Goal: Find specific page/section: Find specific page/section

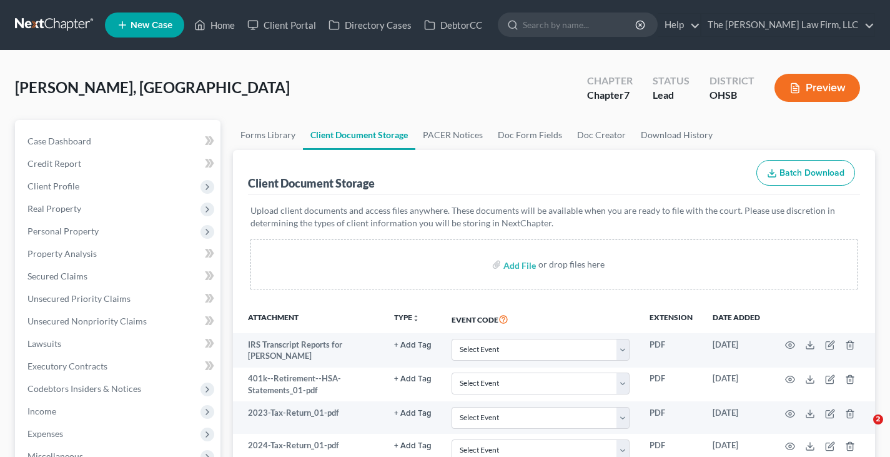
select select "7"
select select "52"
select select "61"
select select "7"
click at [222, 26] on link "Home" at bounding box center [214, 25] width 53 height 22
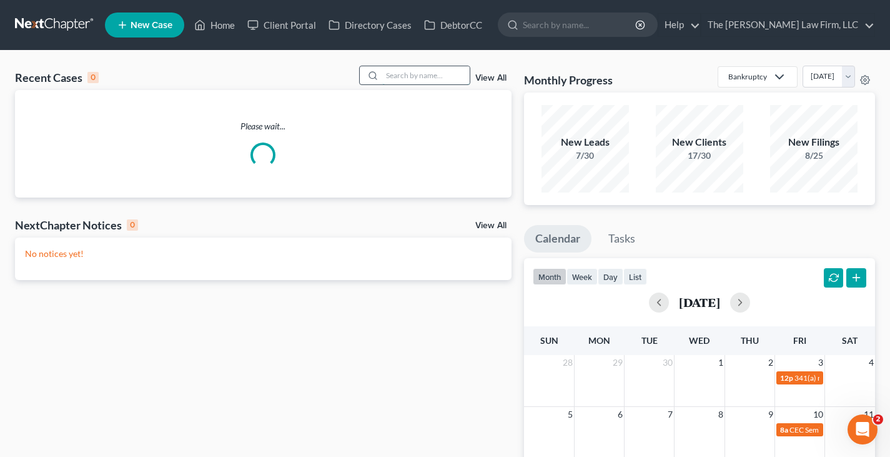
click at [439, 74] on input "search" at bounding box center [425, 75] width 87 height 18
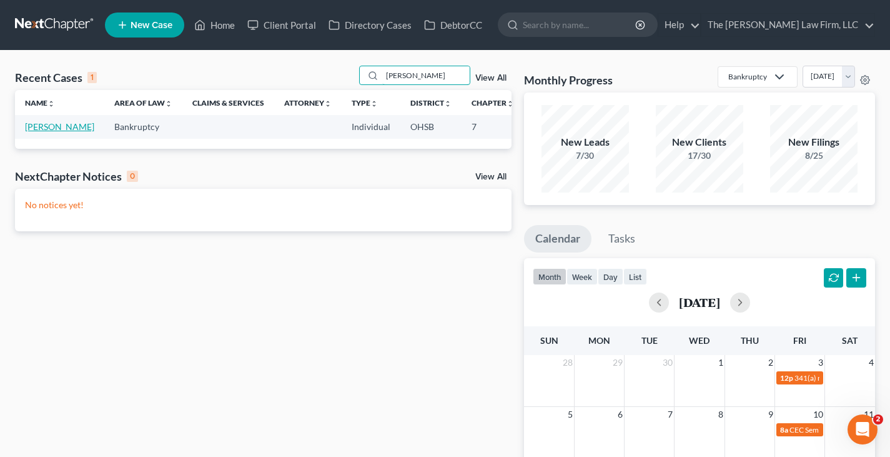
type input "[PERSON_NAME]"
click at [42, 127] on link "[PERSON_NAME]" at bounding box center [59, 126] width 69 height 11
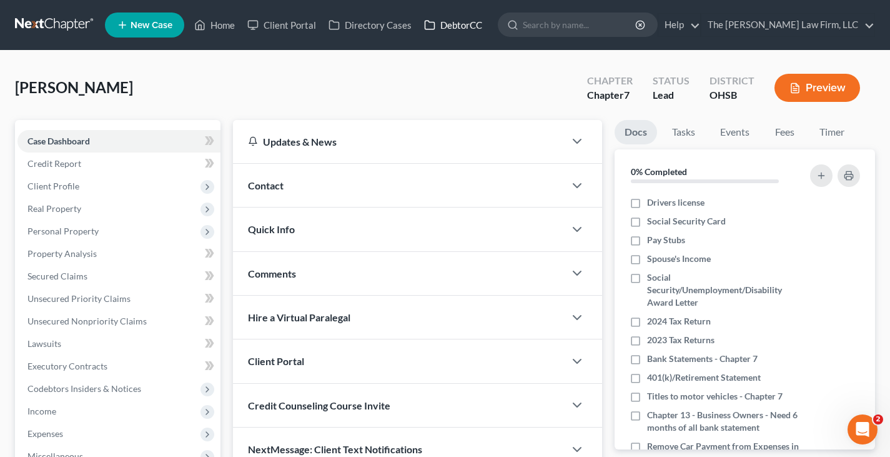
click at [468, 26] on link "DebtorCC" at bounding box center [453, 25] width 71 height 22
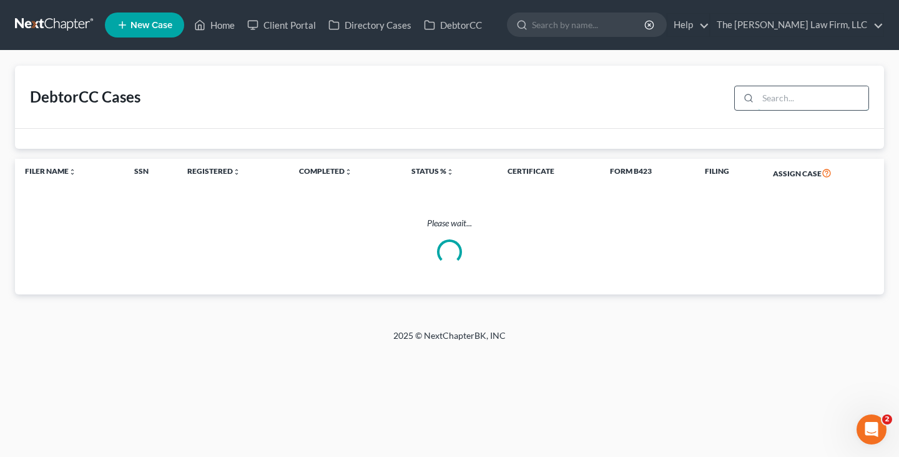
click at [784, 97] on input "search" at bounding box center [813, 98] width 111 height 24
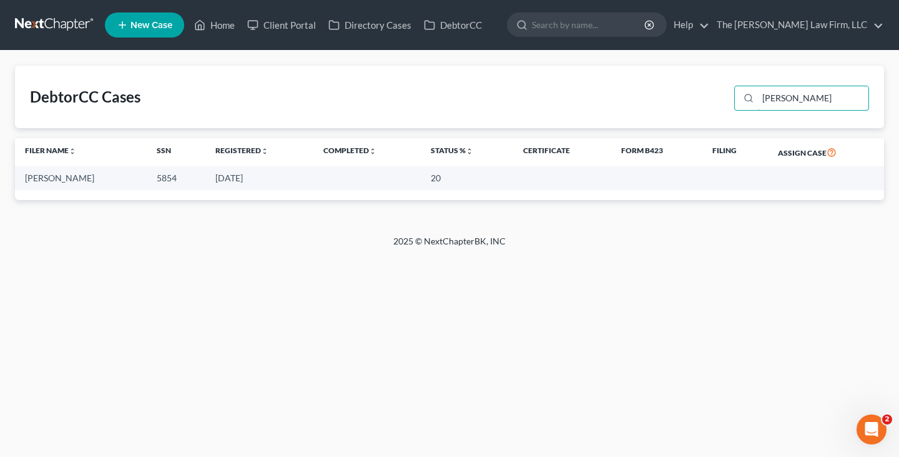
type input "[PERSON_NAME]"
